Goal: Transaction & Acquisition: Purchase product/service

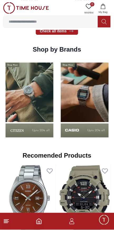
scroll to position [416, 0]
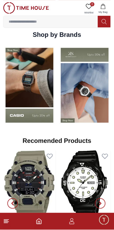
click at [36, 126] on img at bounding box center [29, 85] width 53 height 82
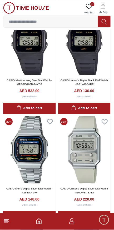
scroll to position [583, 0]
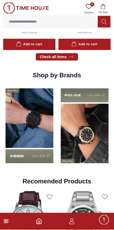
scroll to position [387, 0]
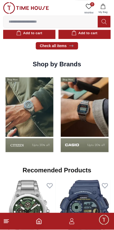
click at [70, 154] on img at bounding box center [84, 115] width 53 height 82
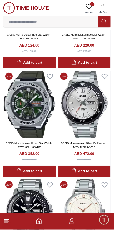
scroll to position [916, 0]
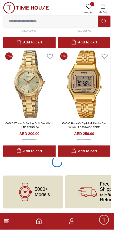
scroll to position [1161, 0]
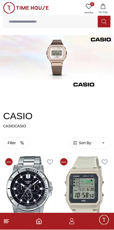
scroll to position [1161, 0]
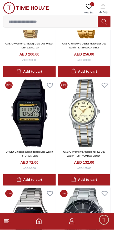
click at [15, 217] on footer at bounding box center [57, 221] width 114 height 17
click at [6, 223] on line at bounding box center [6, 223] width 4 height 0
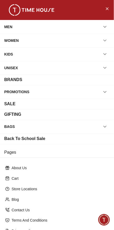
click at [104, 52] on icon "button" at bounding box center [104, 54] width 5 height 5
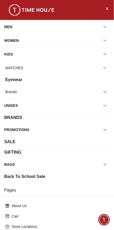
click at [84, 69] on div "WATCHES" at bounding box center [56, 67] width 105 height 9
click at [18, 69] on div "WATCHES" at bounding box center [14, 67] width 18 height 9
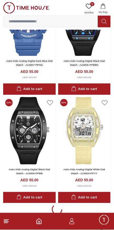
scroll to position [950, 0]
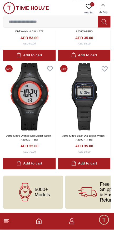
scroll to position [1964, 0]
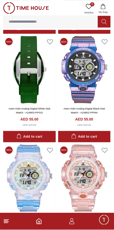
scroll to position [1052, 0]
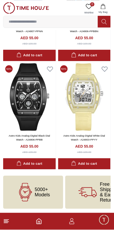
scroll to position [1040, 0]
